Goal: Check status

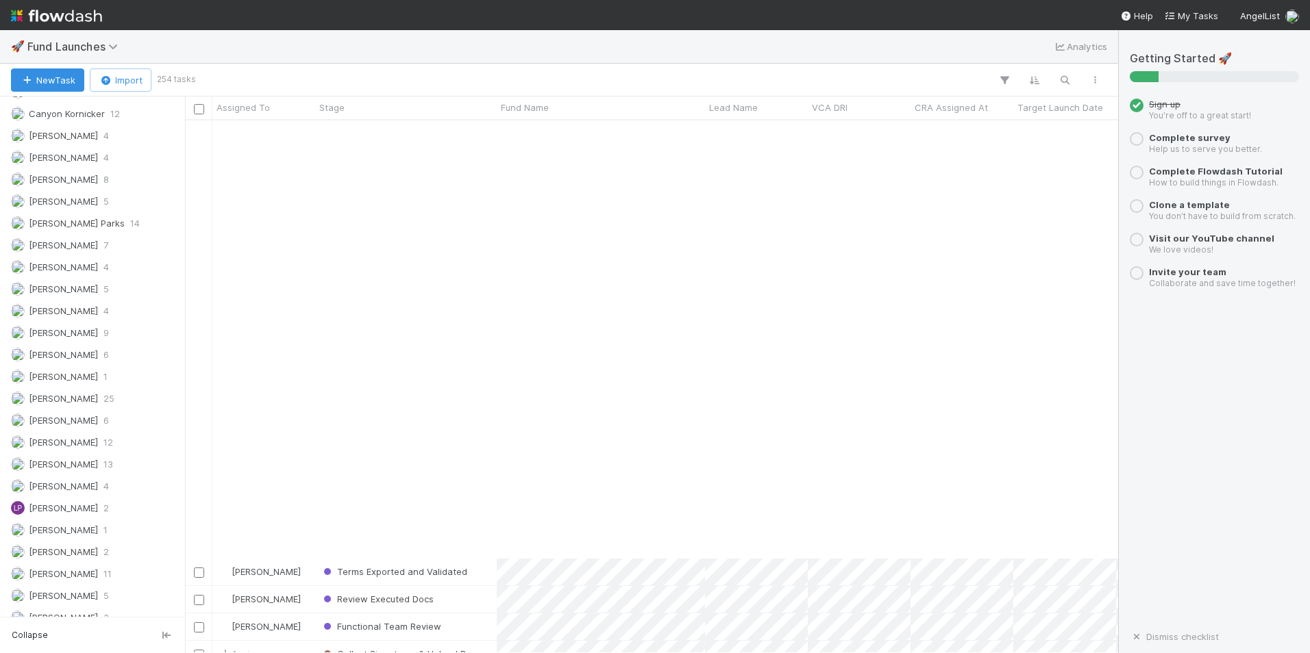
scroll to position [3767, 0]
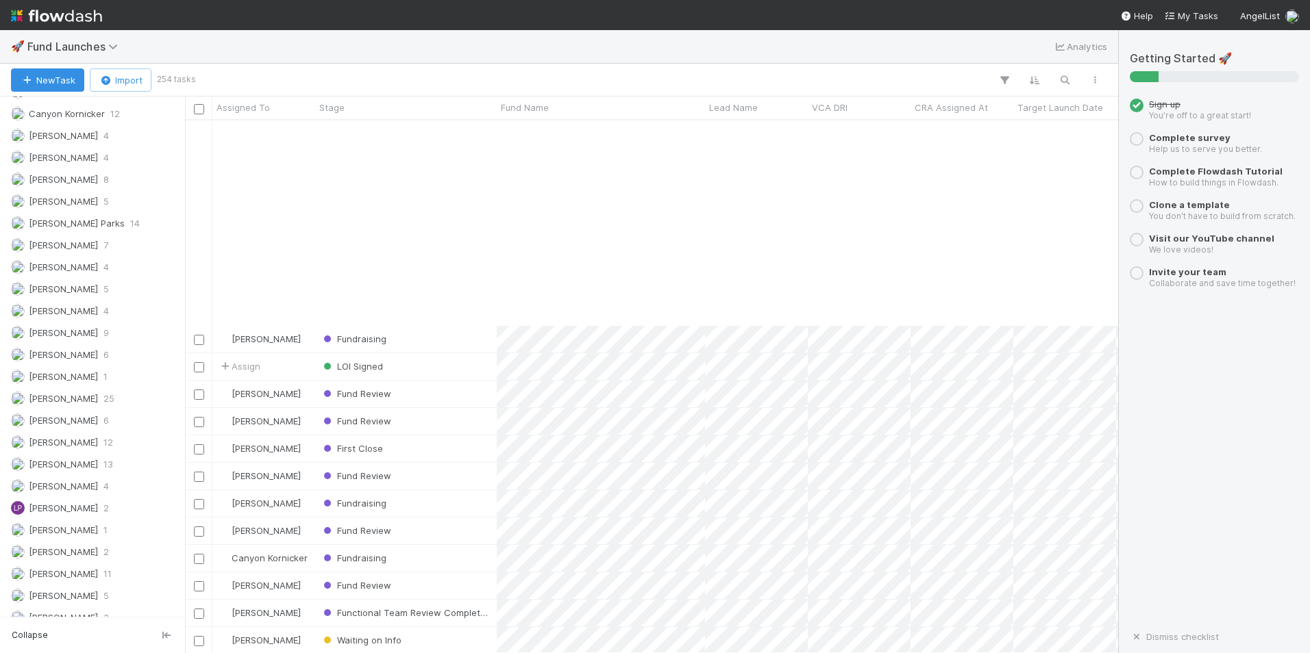
click at [797, 427] on div "[PERSON_NAME] Fundraising [DATE] 11:10:07 AM [DATE] 10:17:19 AM 0 Assign LOI Si…" at bounding box center [651, 387] width 933 height 532
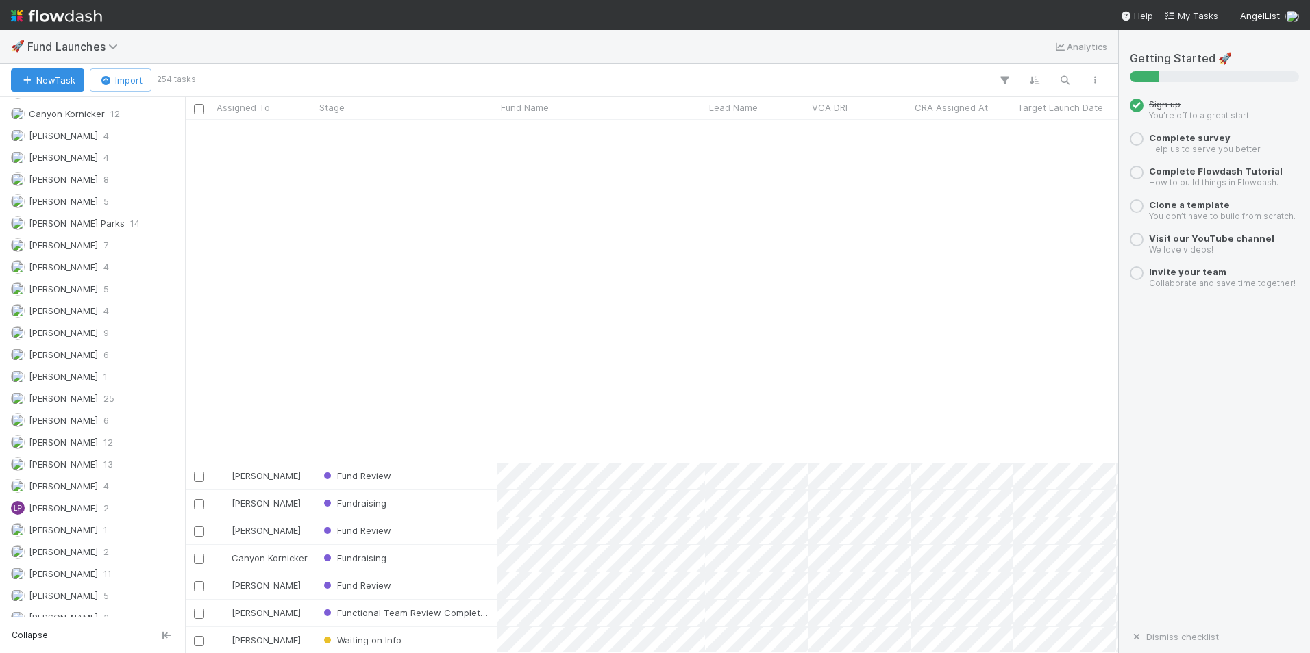
scroll to position [4178, 0]
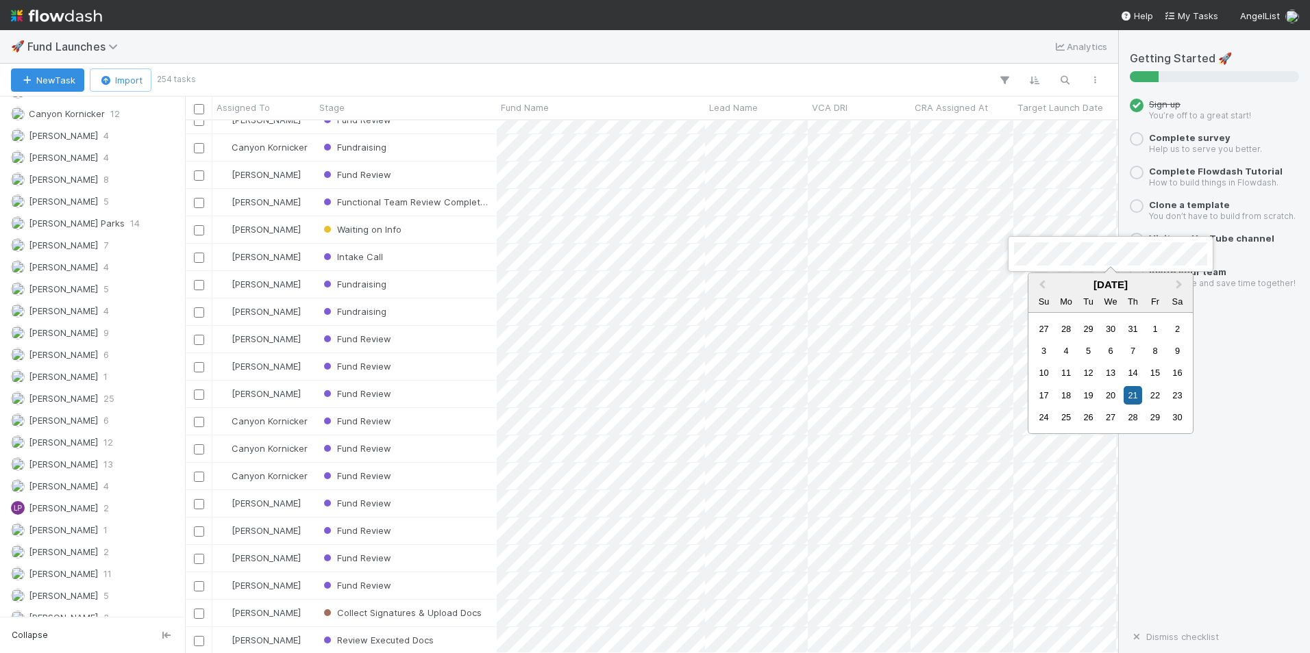
click at [849, 251] on div at bounding box center [655, 326] width 1310 height 653
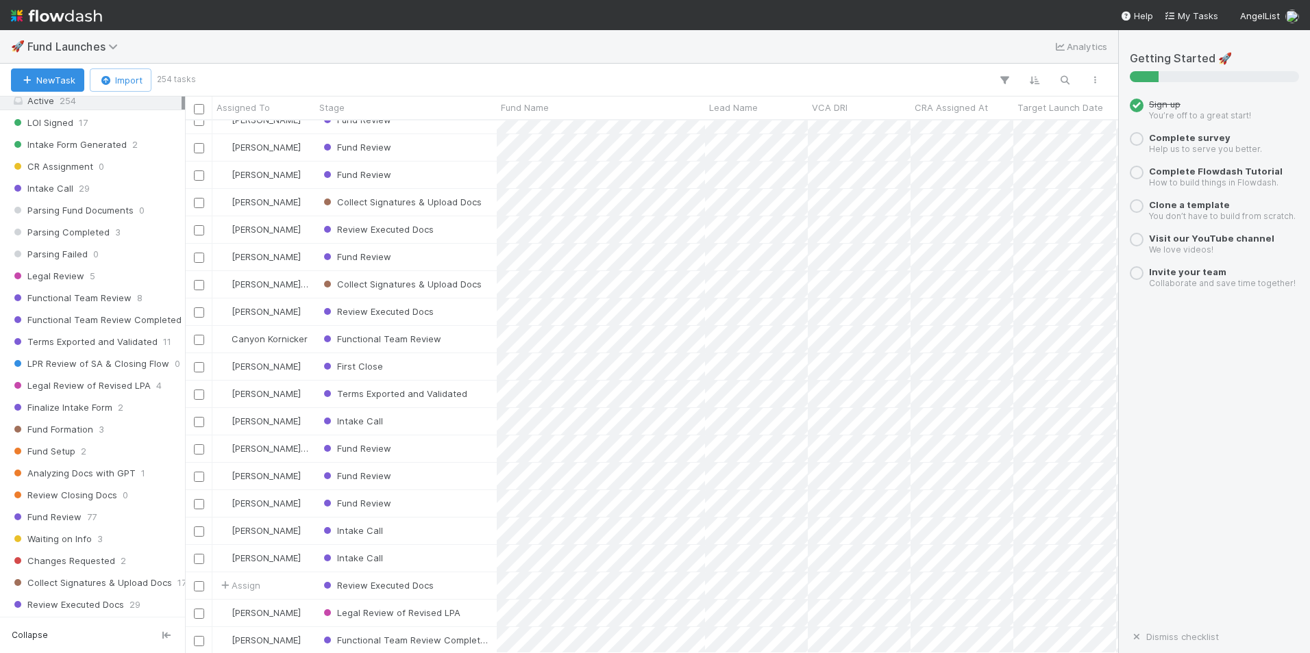
scroll to position [205, 0]
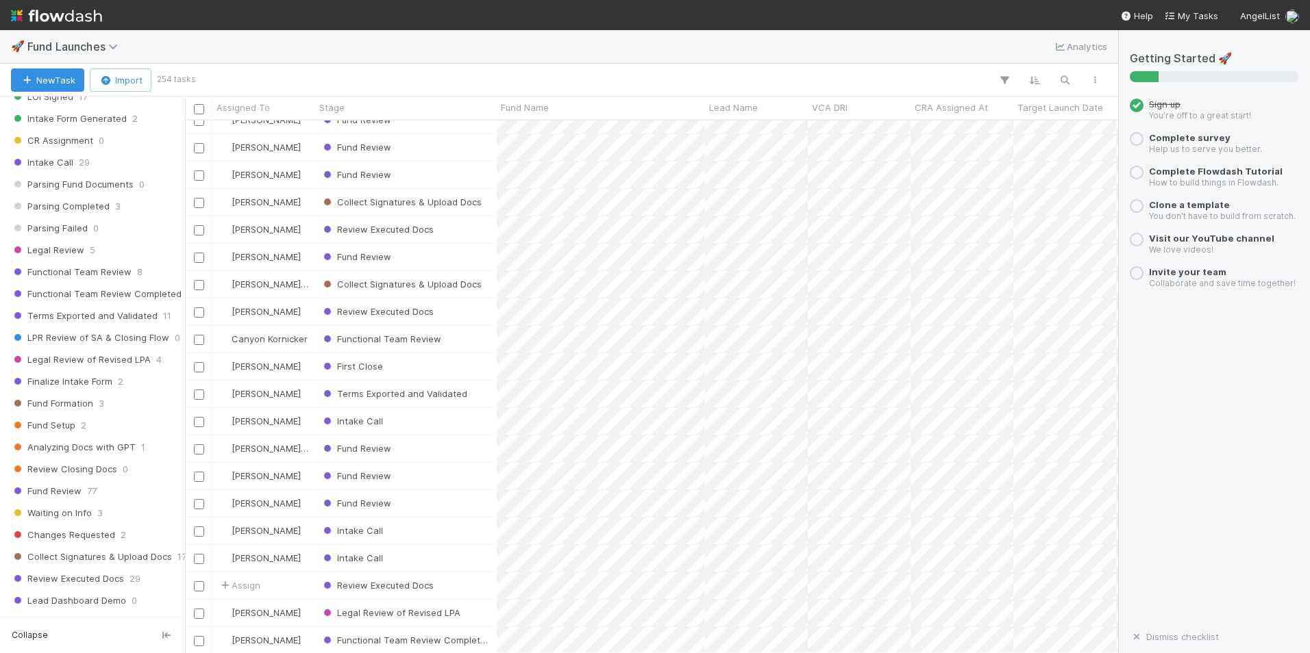
click at [116, 53] on span "Fund Launches" at bounding box center [81, 46] width 108 height 16
click at [118, 44] on icon at bounding box center [115, 46] width 14 height 11
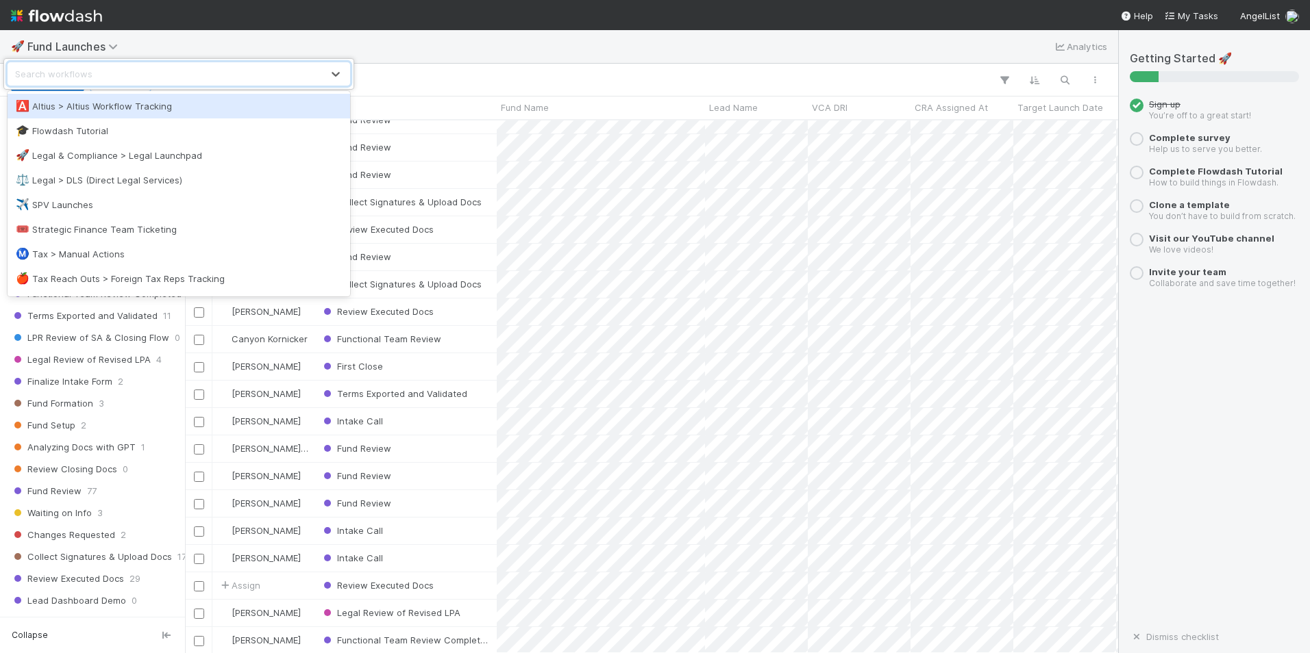
click at [118, 101] on div "🅰️ Altius > Altius Workflow Tracking" at bounding box center [179, 106] width 326 height 14
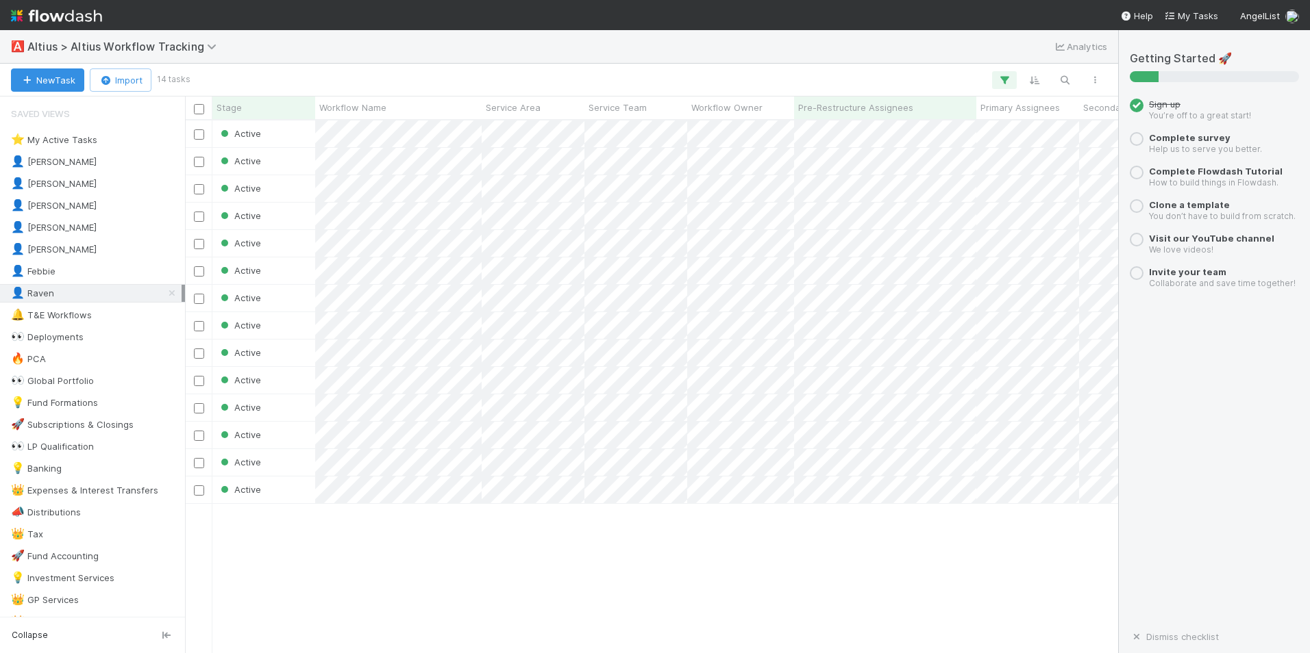
scroll to position [523, 923]
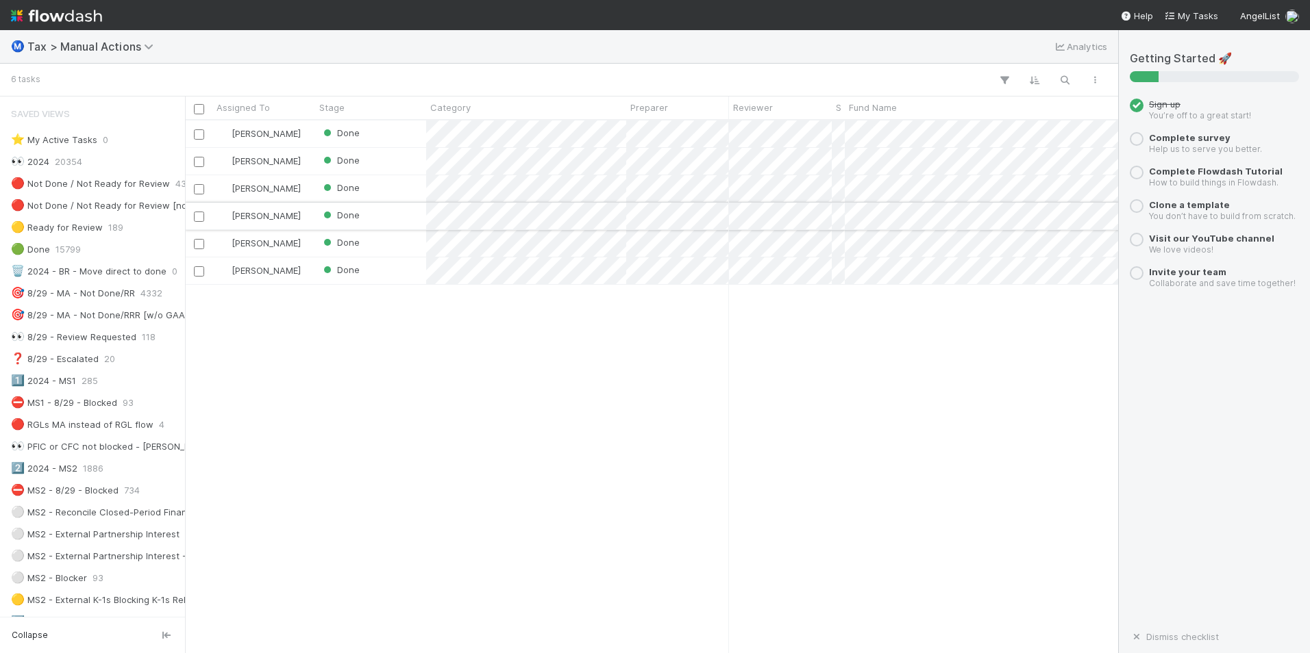
scroll to position [523, 923]
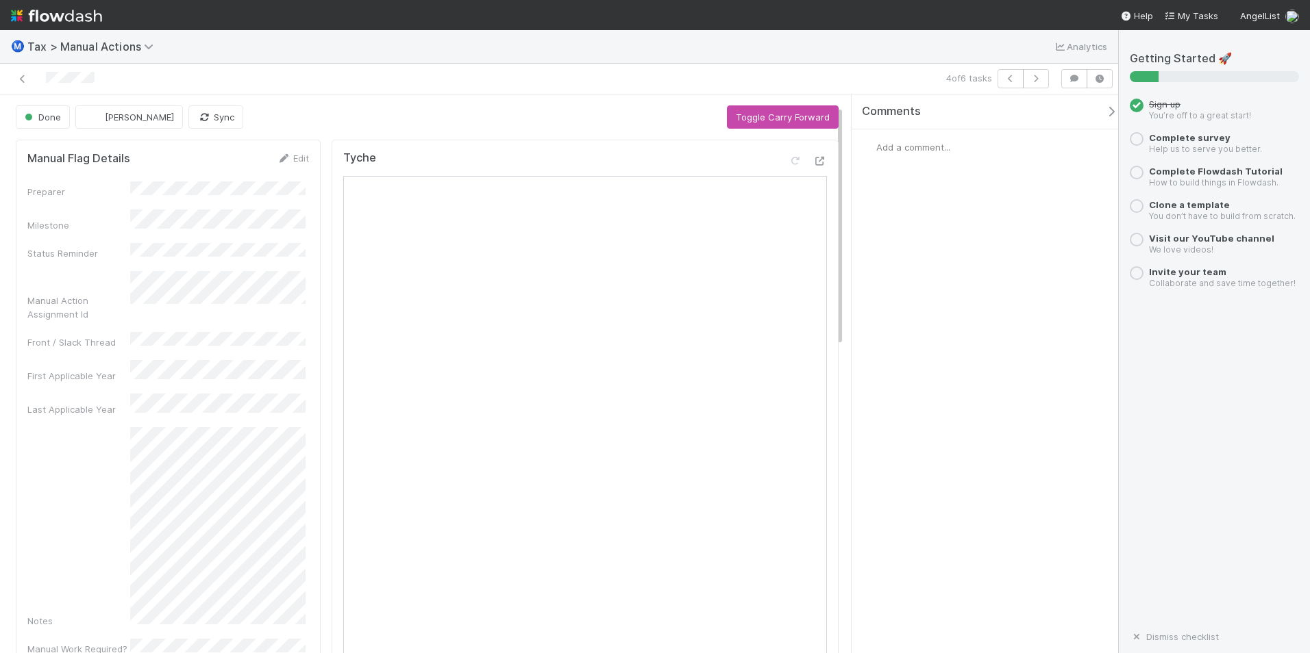
scroll to position [274, 0]
